Goal: Task Accomplishment & Management: Manage account settings

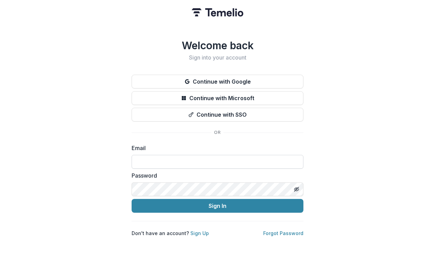
click at [161, 159] on input at bounding box center [218, 162] width 172 height 14
type input "**********"
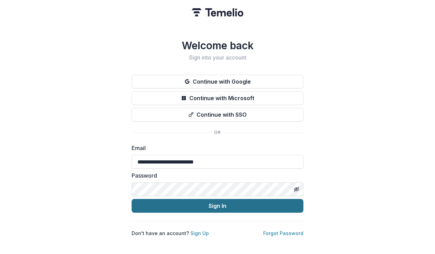
click at [238, 201] on button "Sign In" at bounding box center [218, 206] width 172 height 14
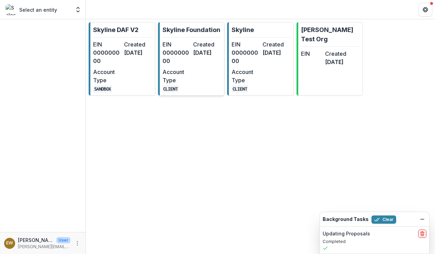
click at [204, 46] on dt "Created" at bounding box center [207, 44] width 28 height 8
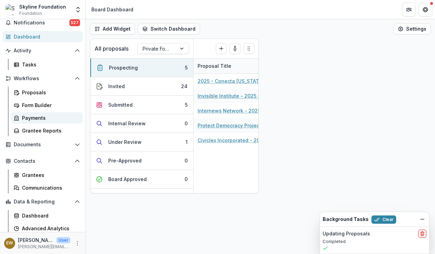
scroll to position [42, 0]
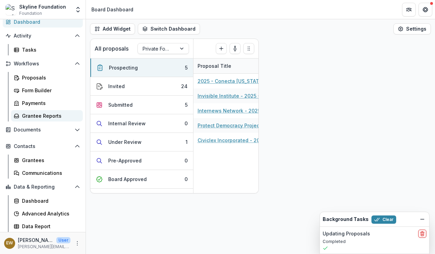
click at [48, 113] on div "Grantee Reports" at bounding box center [49, 115] width 55 height 7
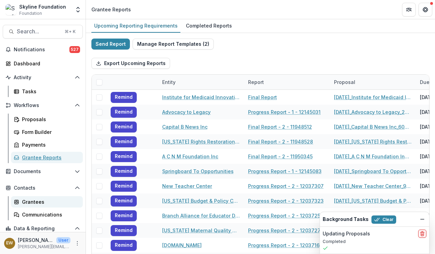
scroll to position [42, 0]
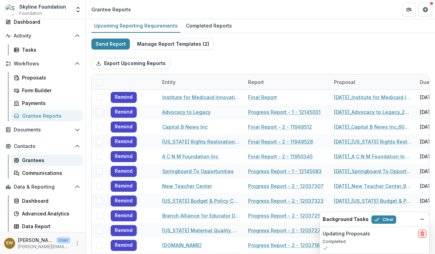
click at [41, 160] on div "Grantees" at bounding box center [49, 159] width 55 height 7
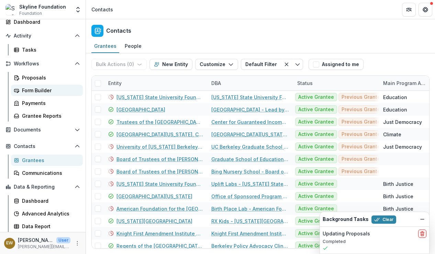
click at [42, 85] on link "Form Builder" at bounding box center [47, 90] width 72 height 11
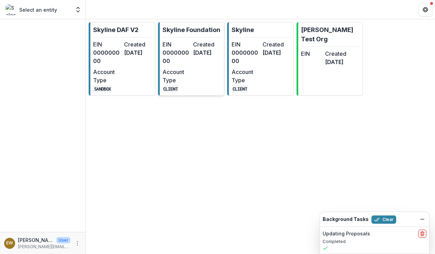
click at [188, 54] on dd "000000000" at bounding box center [177, 56] width 28 height 16
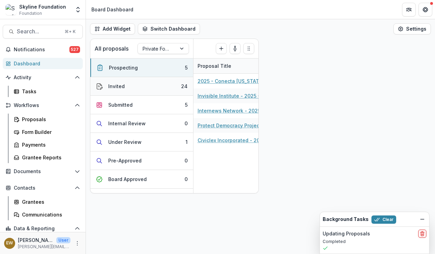
scroll to position [0, 0]
click at [151, 27] on button "Switch Dashboard" at bounding box center [169, 28] width 62 height 11
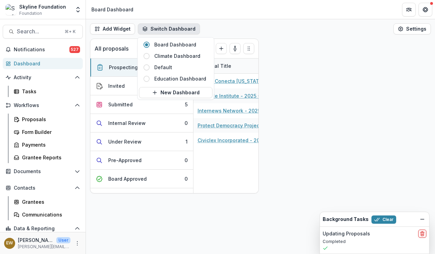
click at [220, 26] on div "Add Widget Switch Dashboard Board Dashboard Climate Dashboard Default Education…" at bounding box center [260, 28] width 349 height 19
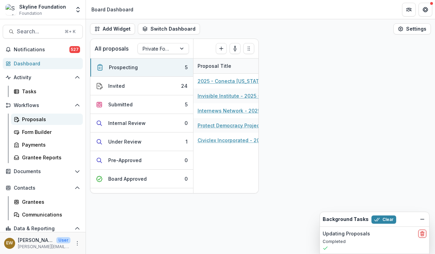
click at [35, 121] on div "Proposals" at bounding box center [49, 118] width 55 height 7
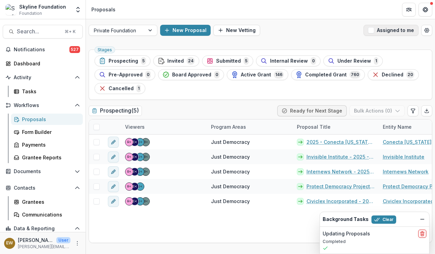
click at [371, 32] on span "button" at bounding box center [371, 30] width 6 height 6
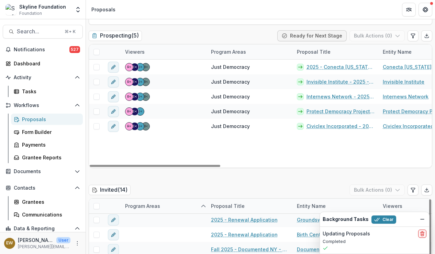
scroll to position [67, 0]
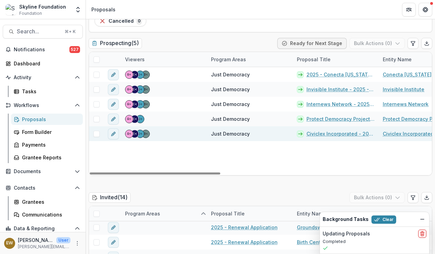
click at [98, 135] on span at bounding box center [96, 134] width 6 height 6
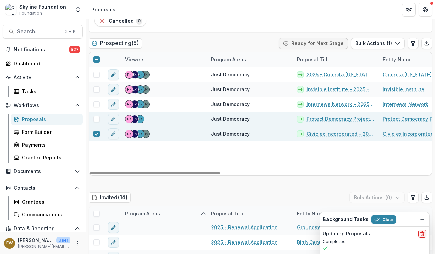
click at [96, 120] on span at bounding box center [96, 119] width 6 height 6
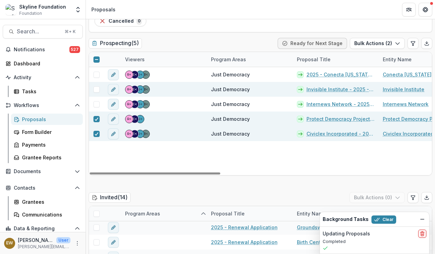
click at [96, 88] on span at bounding box center [96, 89] width 6 height 6
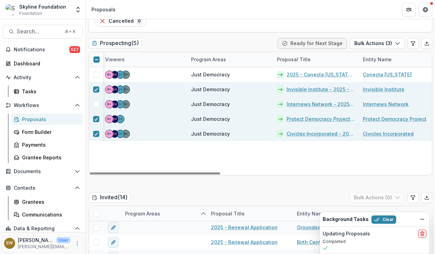
scroll to position [0, 14]
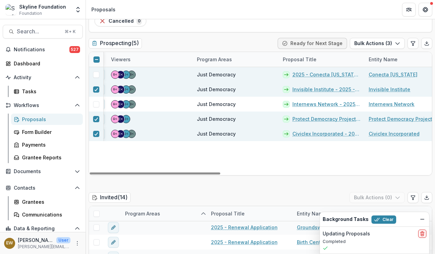
click at [97, 75] on span at bounding box center [96, 74] width 6 height 6
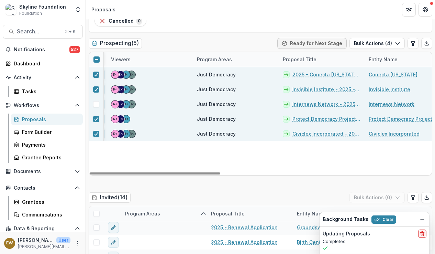
click at [95, 106] on span at bounding box center [96, 104] width 6 height 6
click at [96, 118] on icon at bounding box center [96, 118] width 4 height 3
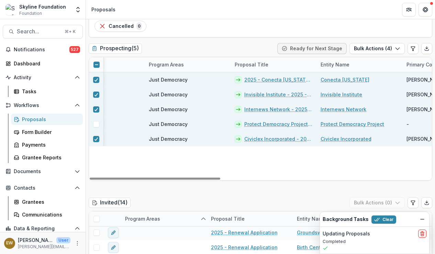
scroll to position [0, 41]
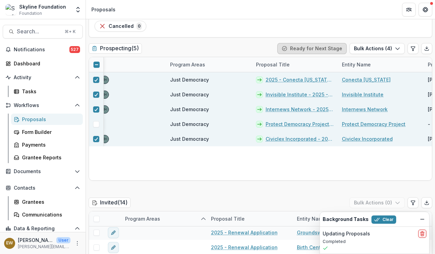
click at [335, 50] on button "Ready for Next Stage" at bounding box center [311, 48] width 69 height 11
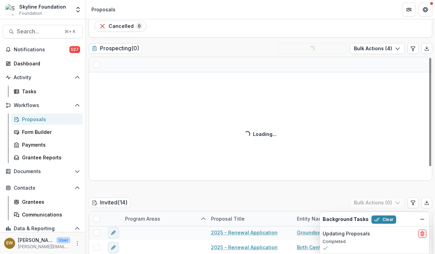
scroll to position [0, 0]
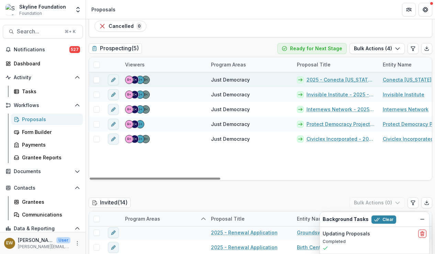
click at [94, 78] on span at bounding box center [96, 80] width 6 height 6
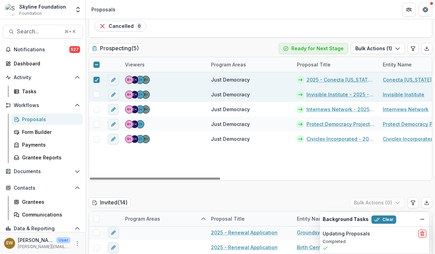
click at [94, 92] on span at bounding box center [96, 94] width 6 height 6
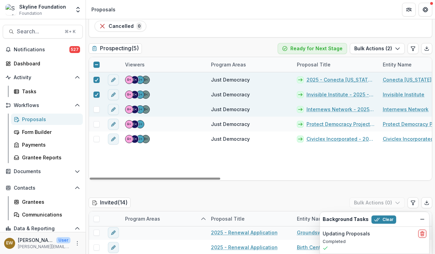
click at [97, 107] on span at bounding box center [96, 109] width 6 height 6
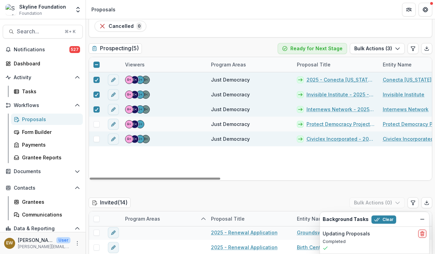
click at [96, 139] on span at bounding box center [96, 139] width 6 height 6
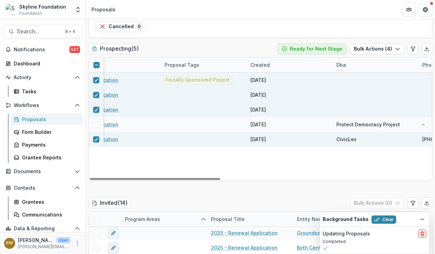
scroll to position [0, 550]
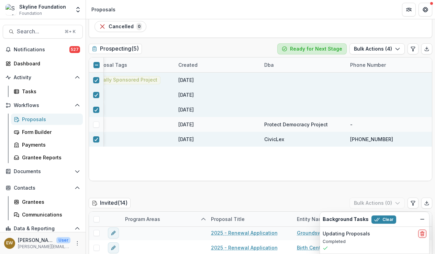
click at [325, 46] on button "Ready for Next Stage" at bounding box center [311, 48] width 69 height 11
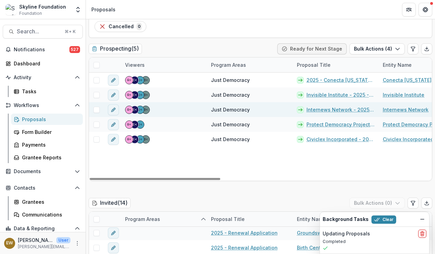
scroll to position [78, 0]
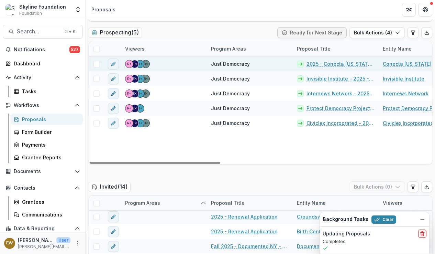
click at [95, 63] on span at bounding box center [96, 64] width 6 height 6
